Goal: Find contact information: Find contact information

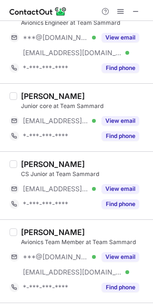
scroll to position [63, 0]
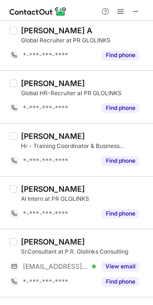
scroll to position [762, 0]
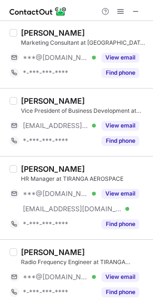
scroll to position [63, 0]
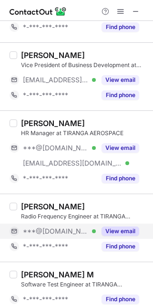
click at [126, 228] on button "View email" at bounding box center [120, 232] width 38 height 10
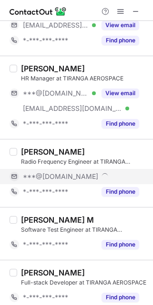
scroll to position [190, 0]
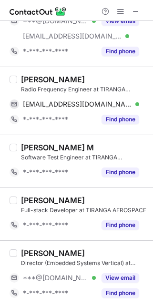
click at [20, 78] on div "[PERSON_NAME] Radio Frequency Engineer at [GEOGRAPHIC_DATA] AEROSPACE [EMAIL_AD…" at bounding box center [82, 101] width 130 height 52
copy div "[PERSON_NAME]"
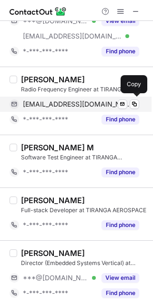
click at [51, 105] on span "[EMAIL_ADDRESS][DOMAIN_NAME]" at bounding box center [77, 104] width 109 height 9
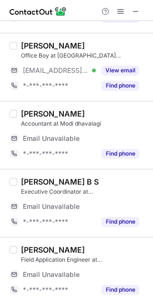
scroll to position [277, 0]
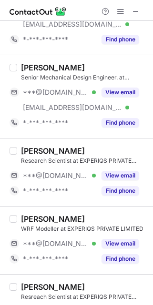
scroll to position [698, 0]
